Goal: Transaction & Acquisition: Purchase product/service

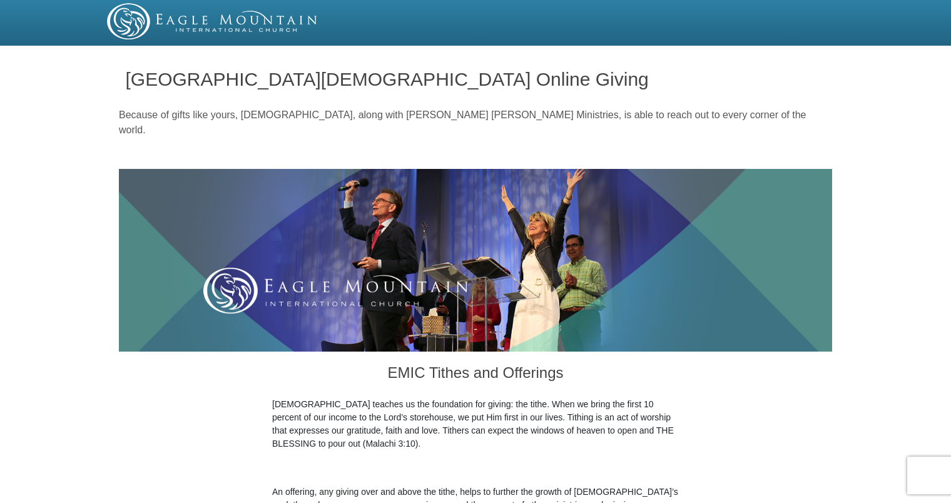
scroll to position [440, 0]
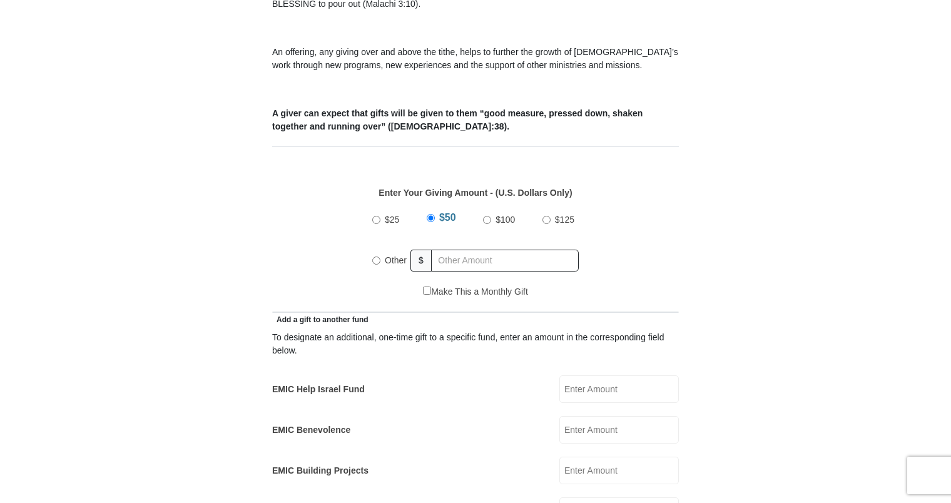
click at [603, 379] on input "EMIC Help Israel Fund" at bounding box center [619, 389] width 120 height 28
type input "100.00"
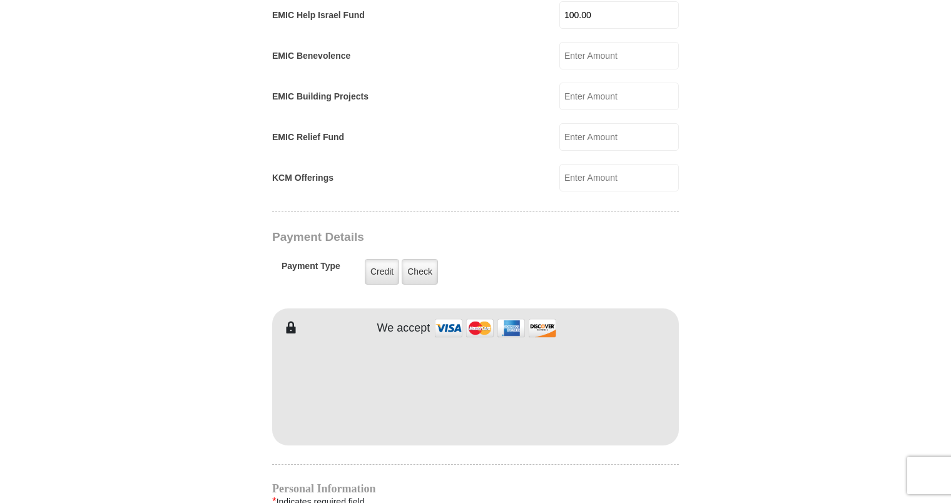
scroll to position [815, 0]
click at [375, 258] on label "Credit" at bounding box center [382, 271] width 34 height 26
click at [0, 0] on input "Credit" at bounding box center [0, 0] width 0 height 0
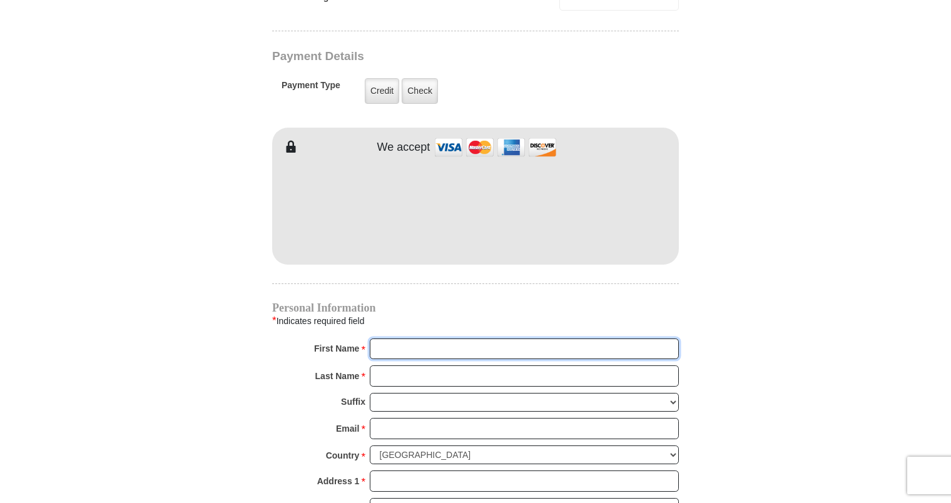
scroll to position [1074, 0]
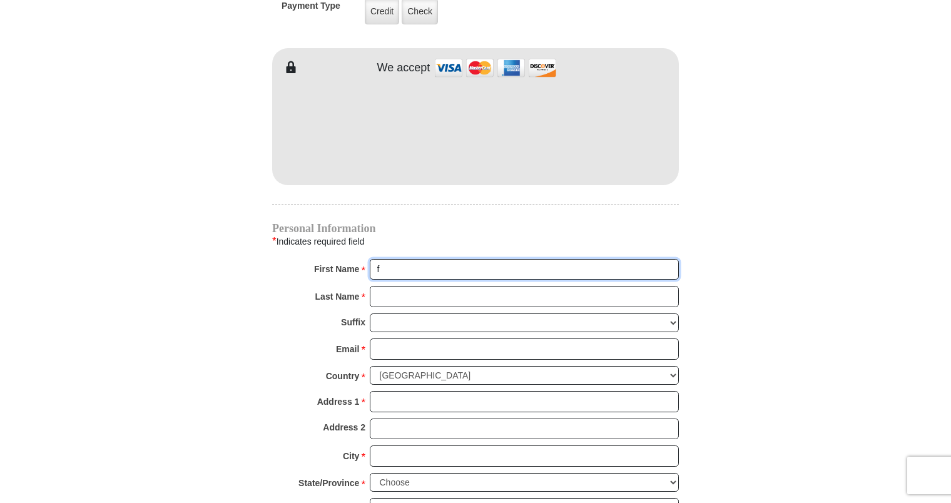
type input "[PERSON_NAME] and [PERSON_NAME]"
type input "275.00"
type input "[PERSON_NAME]"
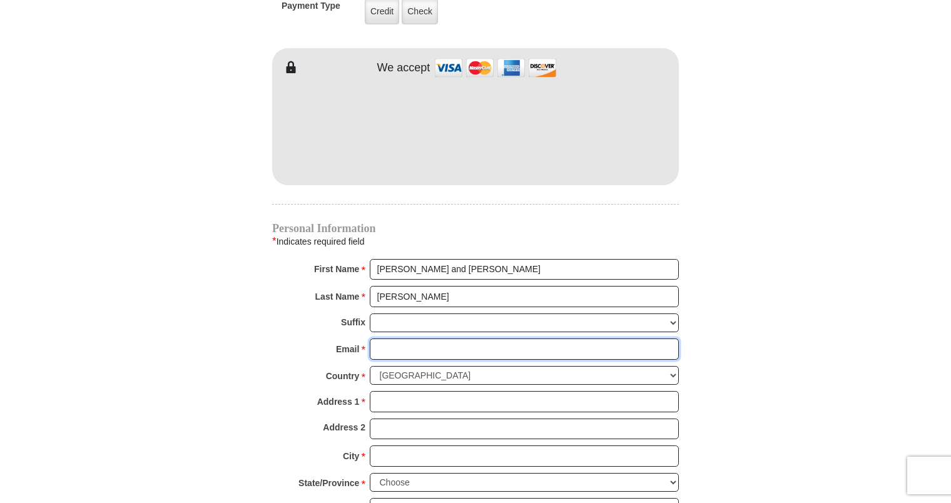
type input "[PERSON_NAME][EMAIL_ADDRESS][DOMAIN_NAME]"
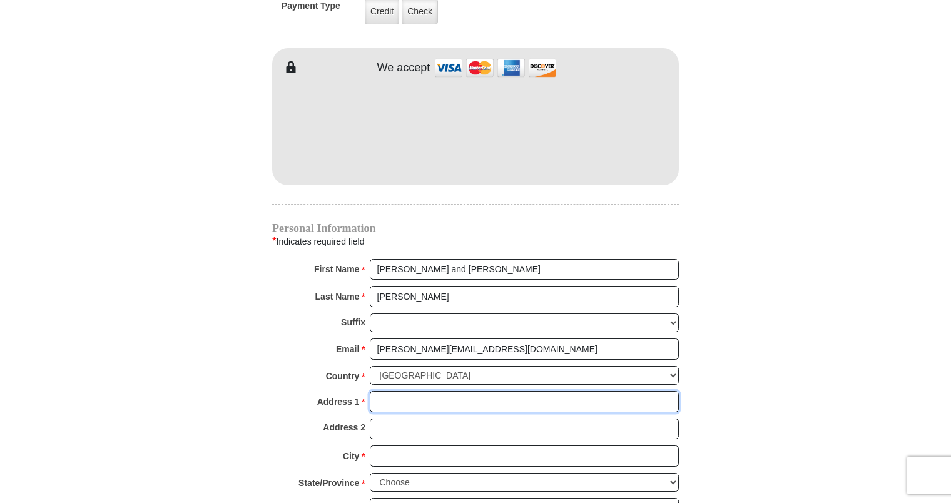
type input "[STREET_ADDRESS]"
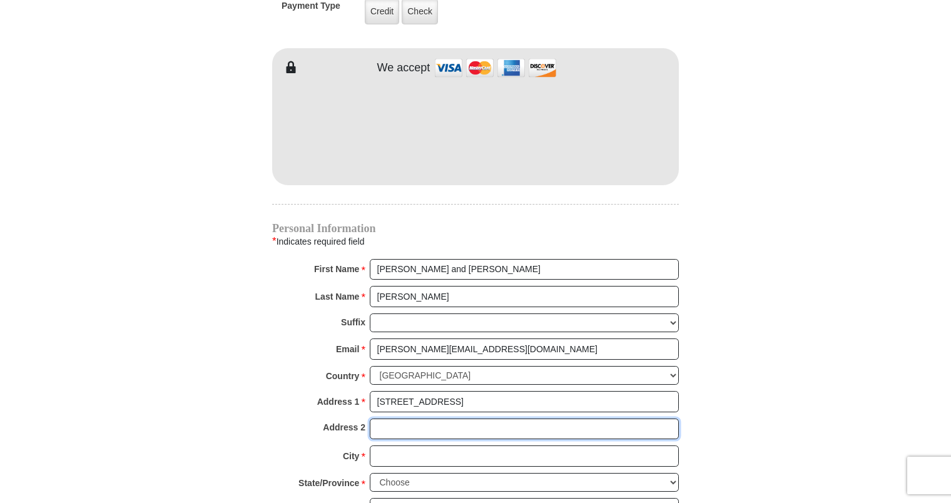
type input "HC 61 BOX 752"
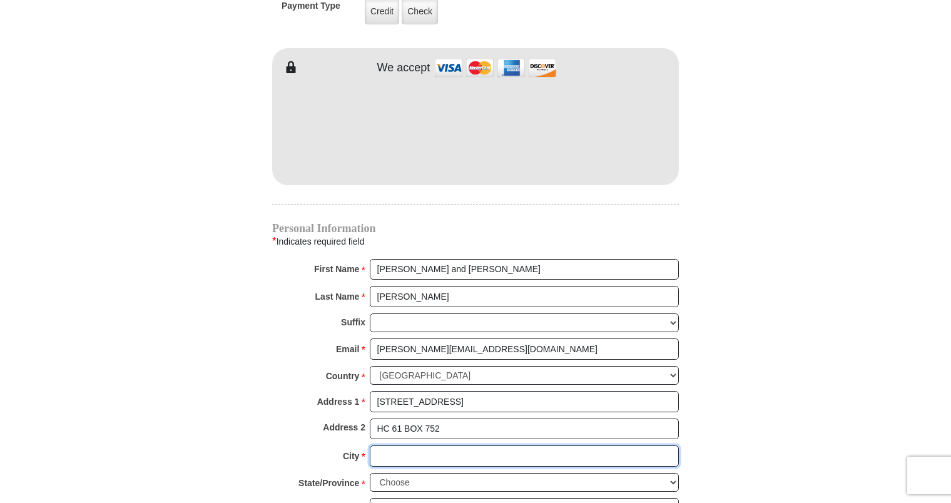
type input "Ramah"
select select "NM"
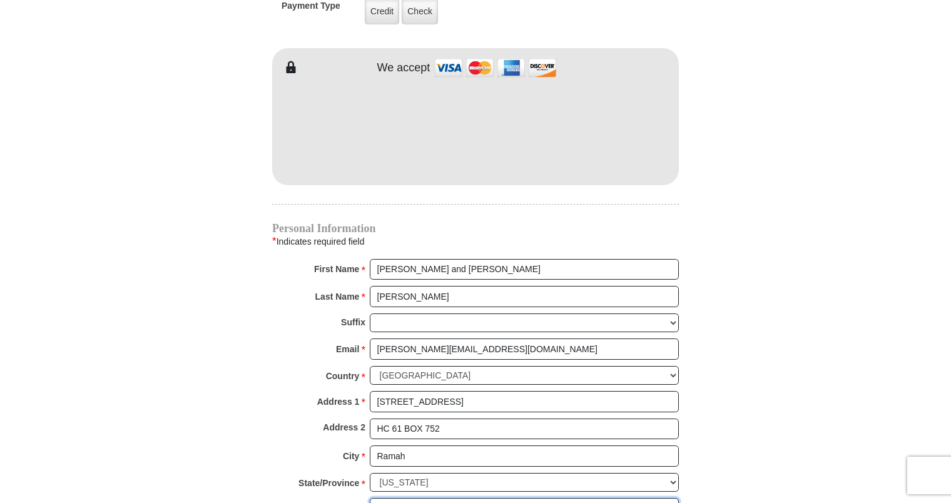
type input "87321"
type input "9168376217"
radio input "true"
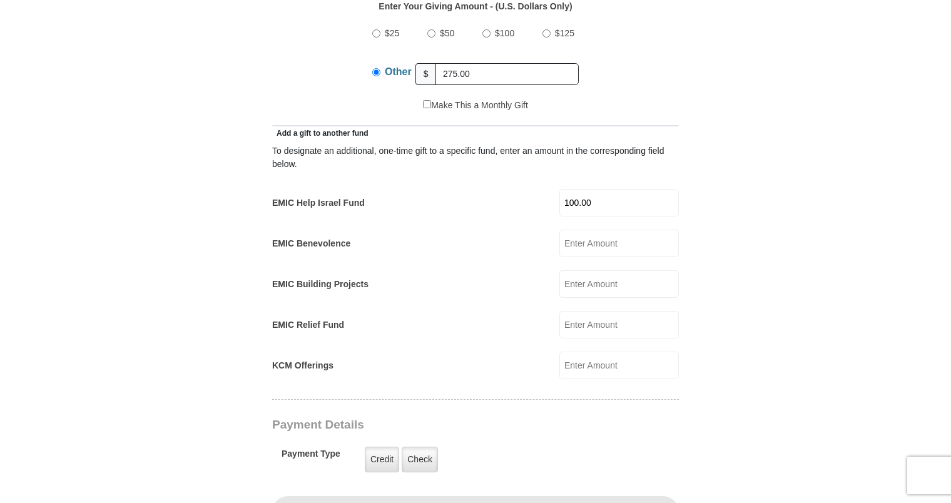
scroll to position [624, 0]
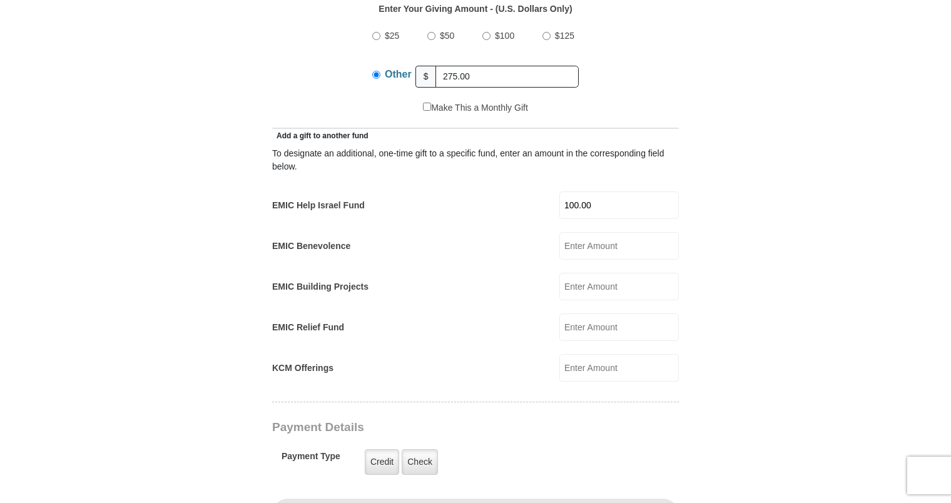
click at [376, 71] on input "Other" at bounding box center [376, 75] width 8 height 8
type input "2"
click at [748, 258] on form "[GEOGRAPHIC_DATA][DEMOGRAPHIC_DATA] Online Giving Because of gifts like yours, …" at bounding box center [475, 351] width 713 height 1851
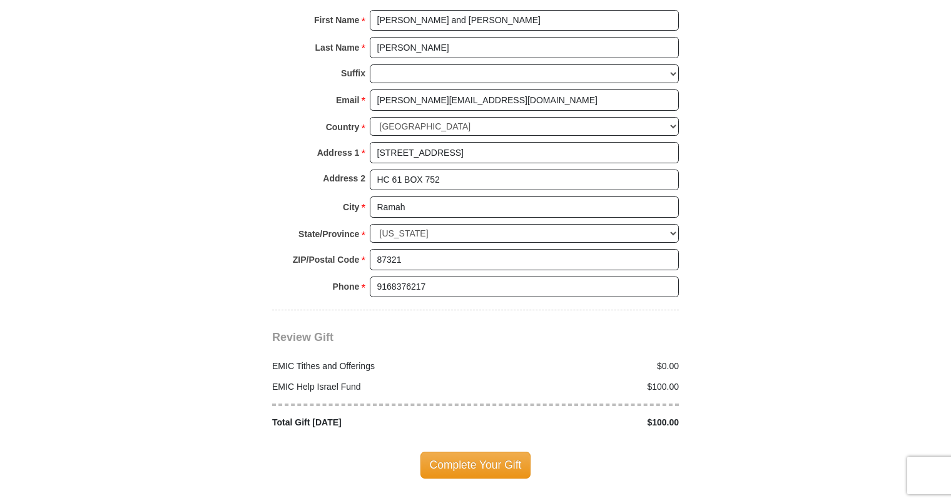
scroll to position [1350, 0]
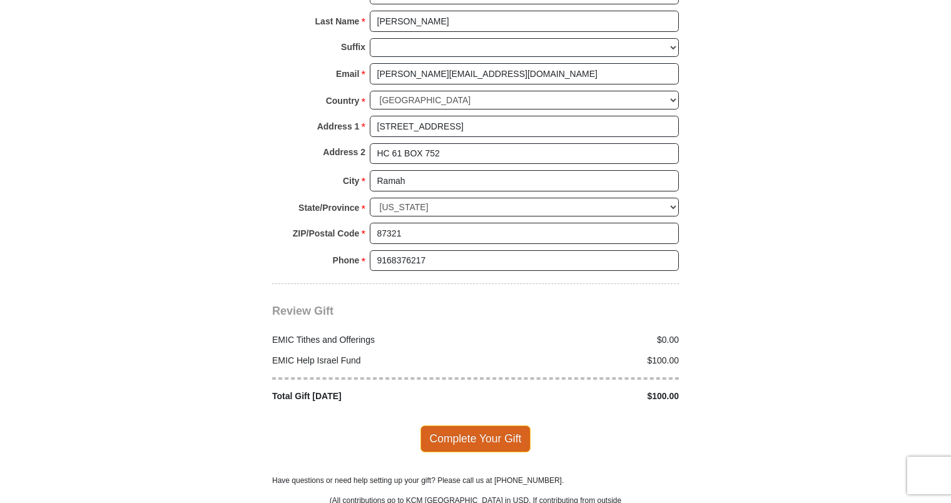
click at [463, 426] on span "Complete Your Gift" at bounding box center [476, 439] width 111 height 26
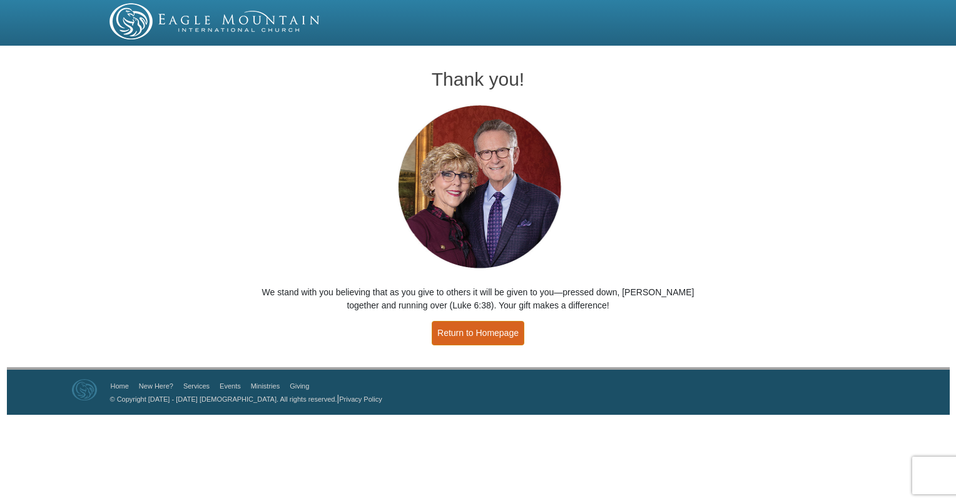
click at [507, 325] on link "Return to Homepage" at bounding box center [478, 333] width 93 height 24
